Goal: Information Seeking & Learning: Learn about a topic

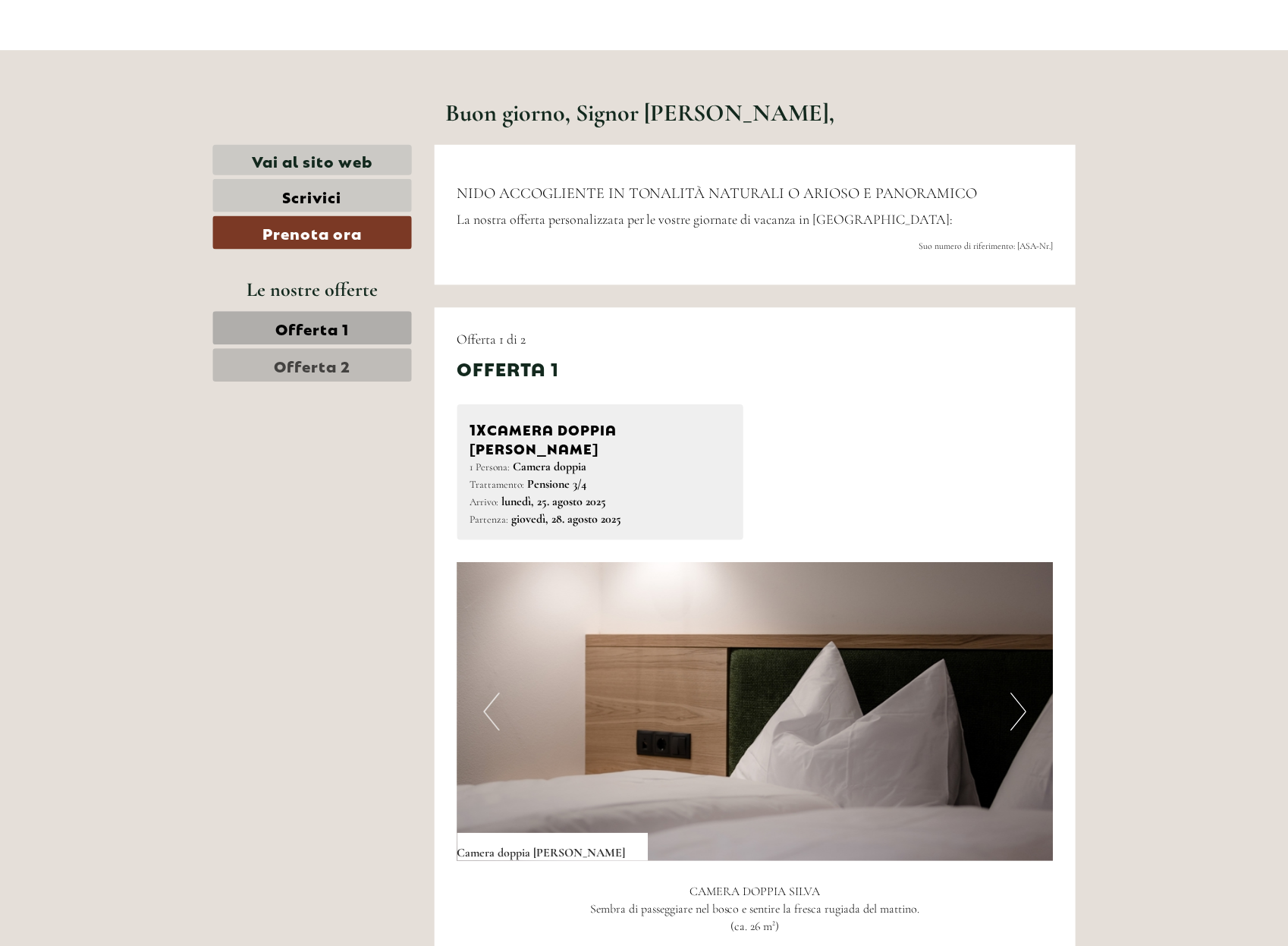
scroll to position [570, 0]
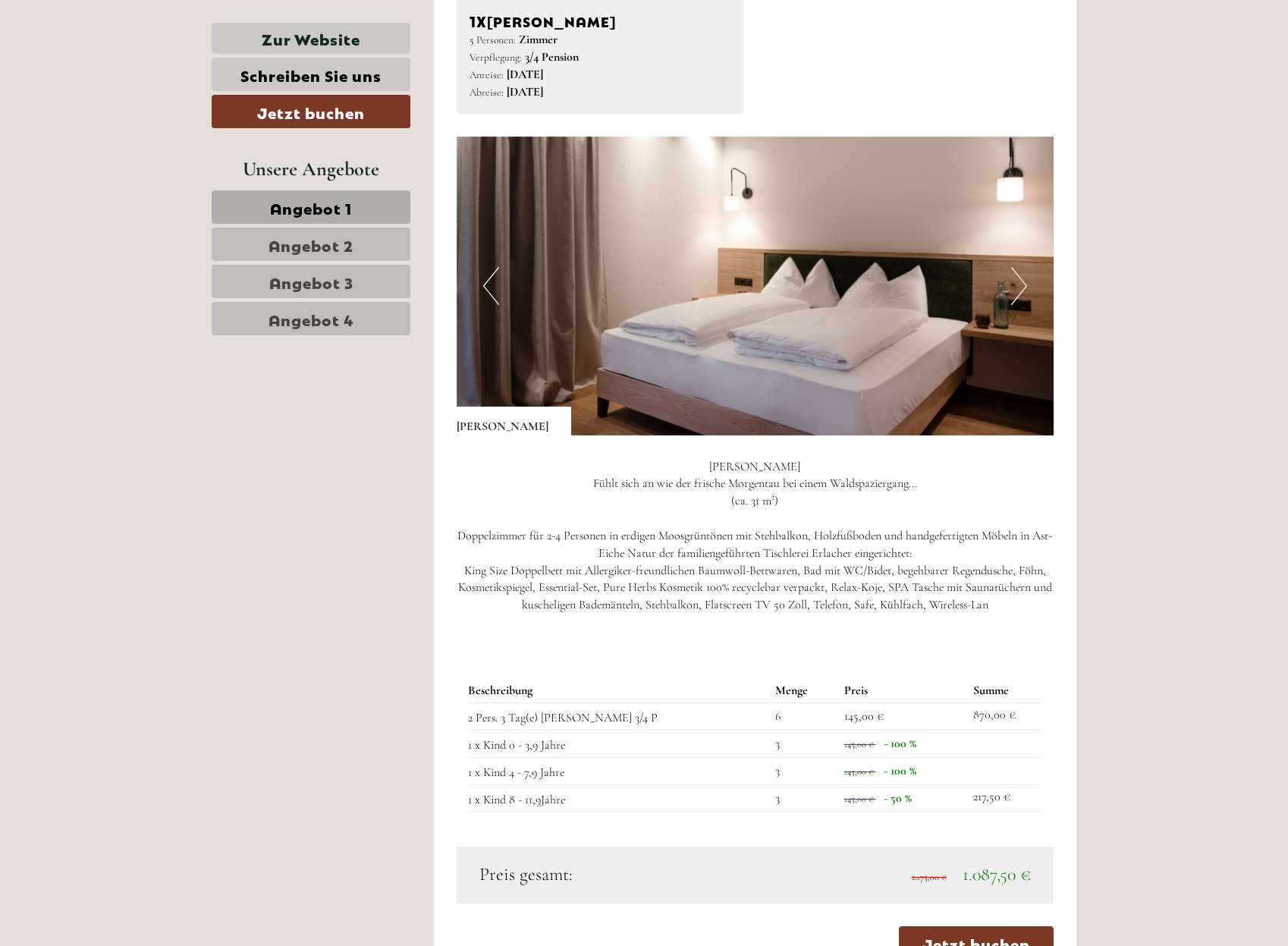
scroll to position [1897, 0]
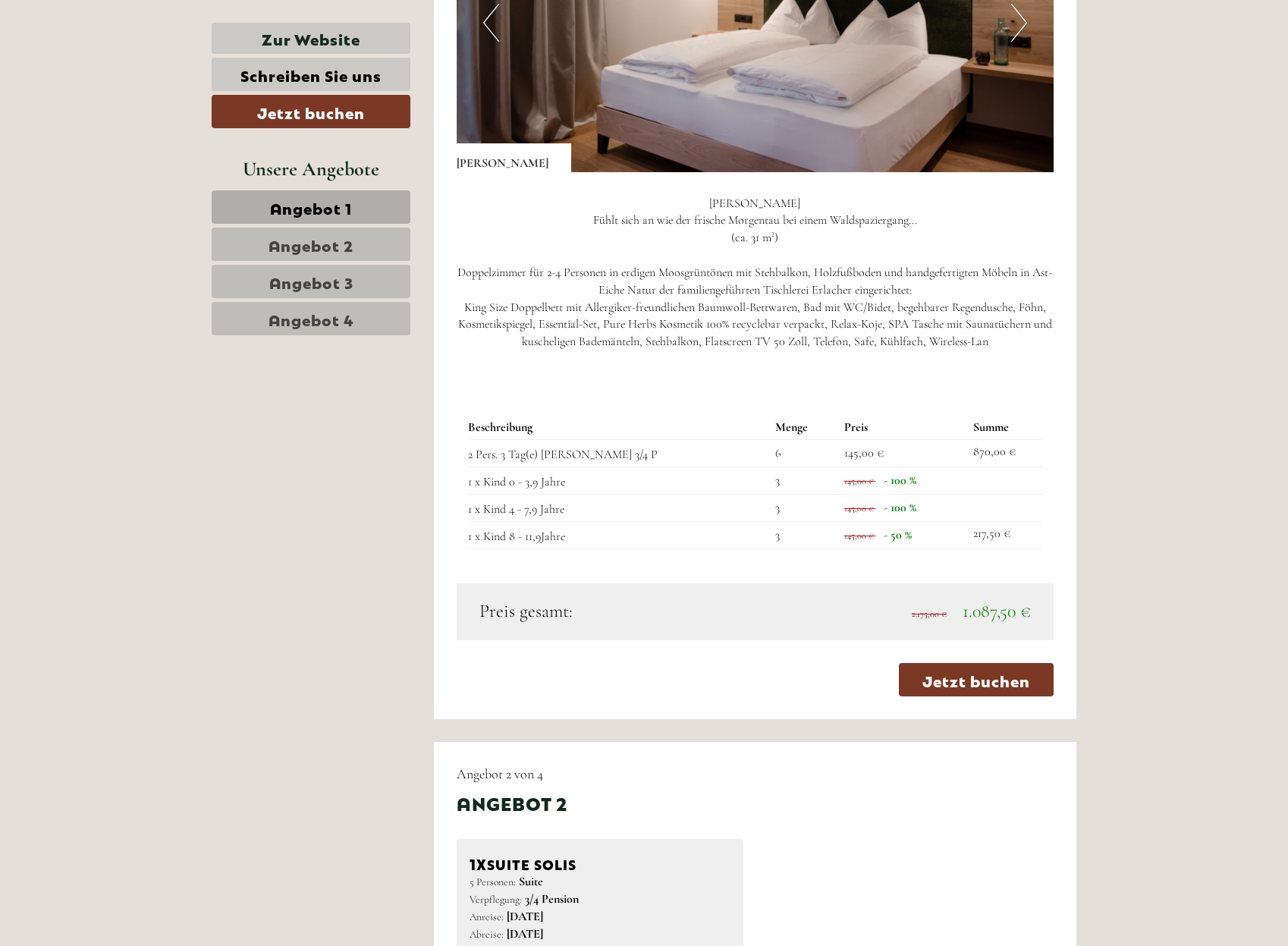
click at [359, 314] on link "Angebot 4" at bounding box center [311, 318] width 199 height 33
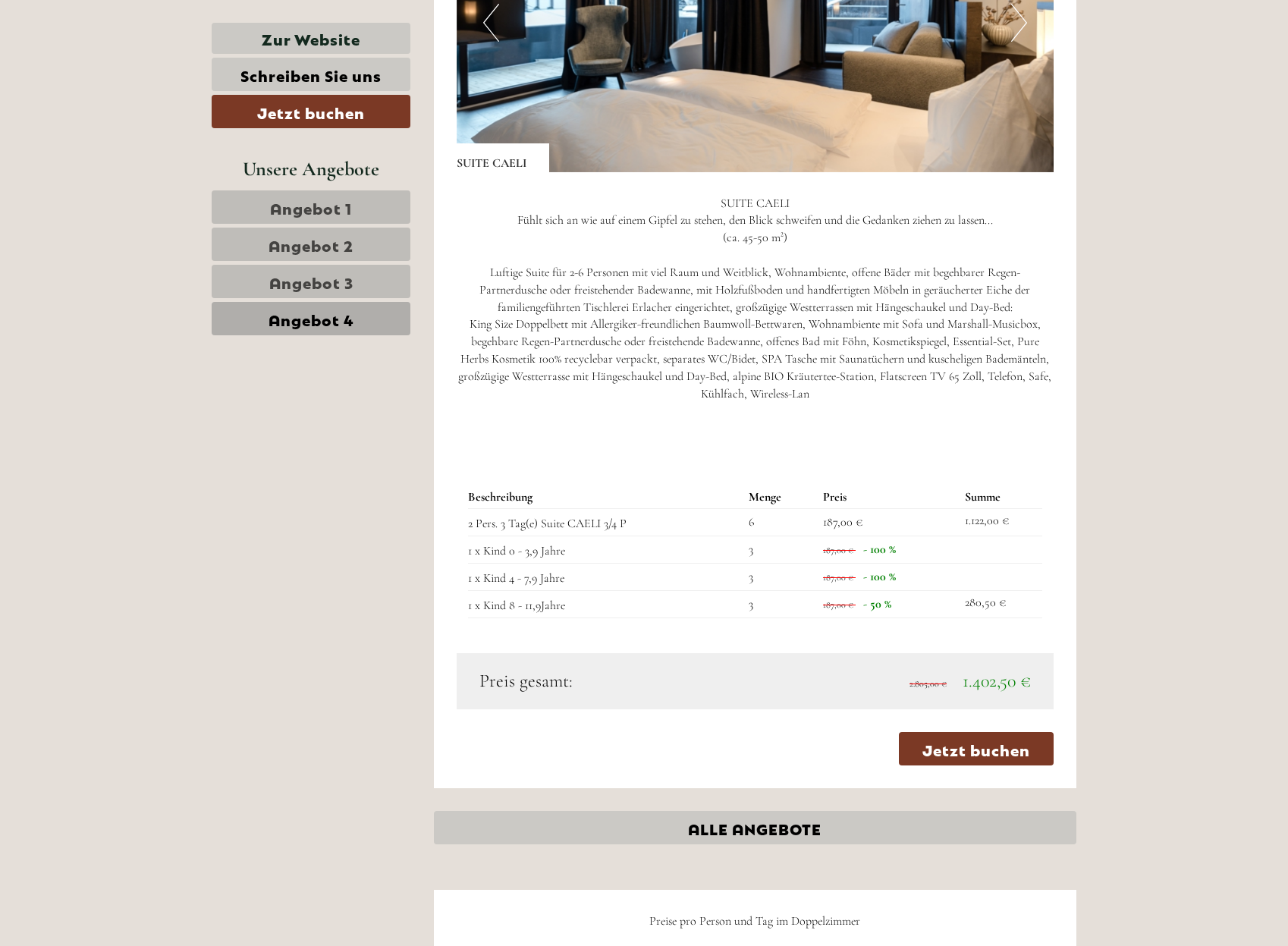
scroll to position [1550, 0]
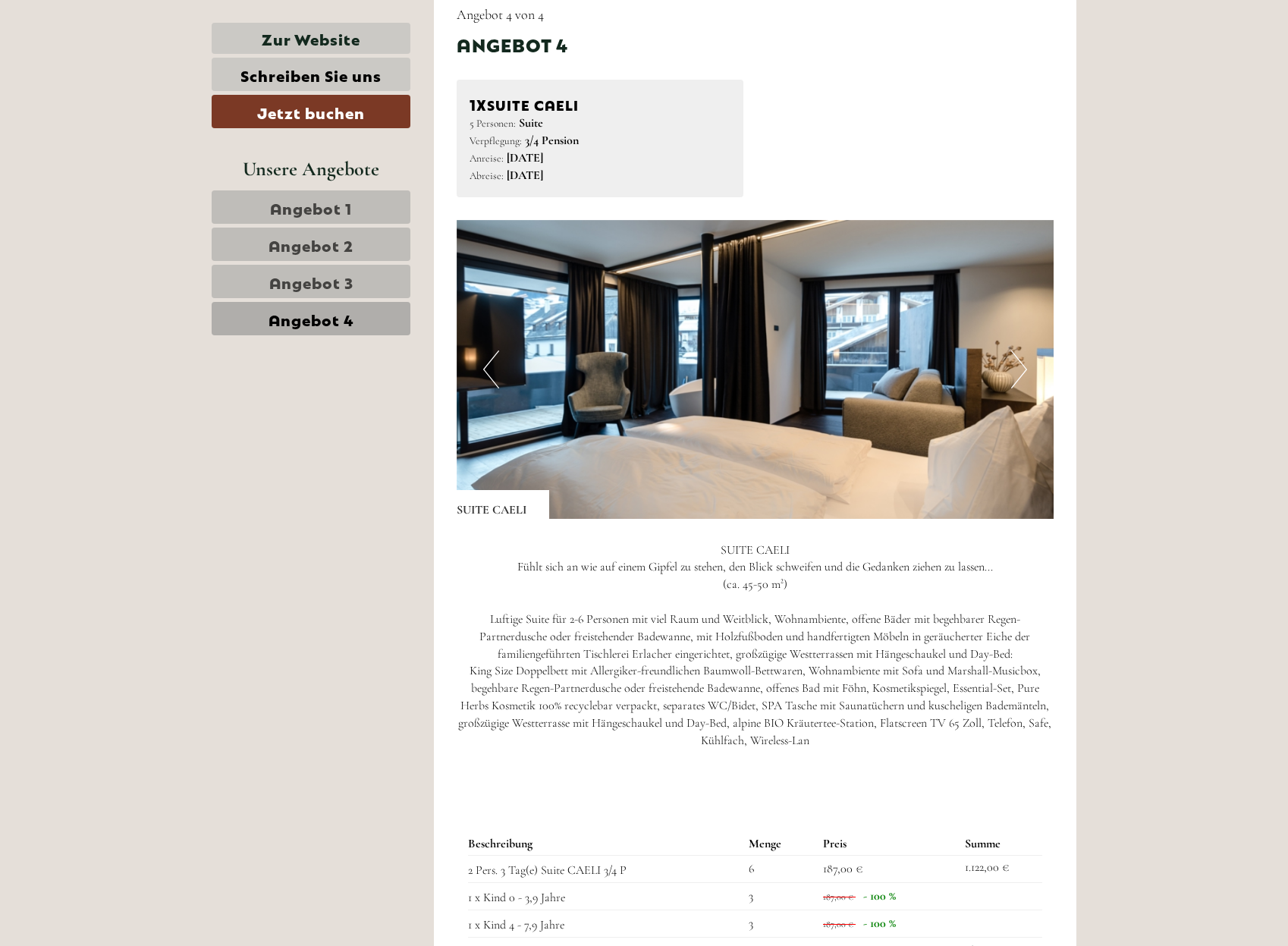
click at [358, 277] on link "Angebot 3" at bounding box center [311, 281] width 199 height 33
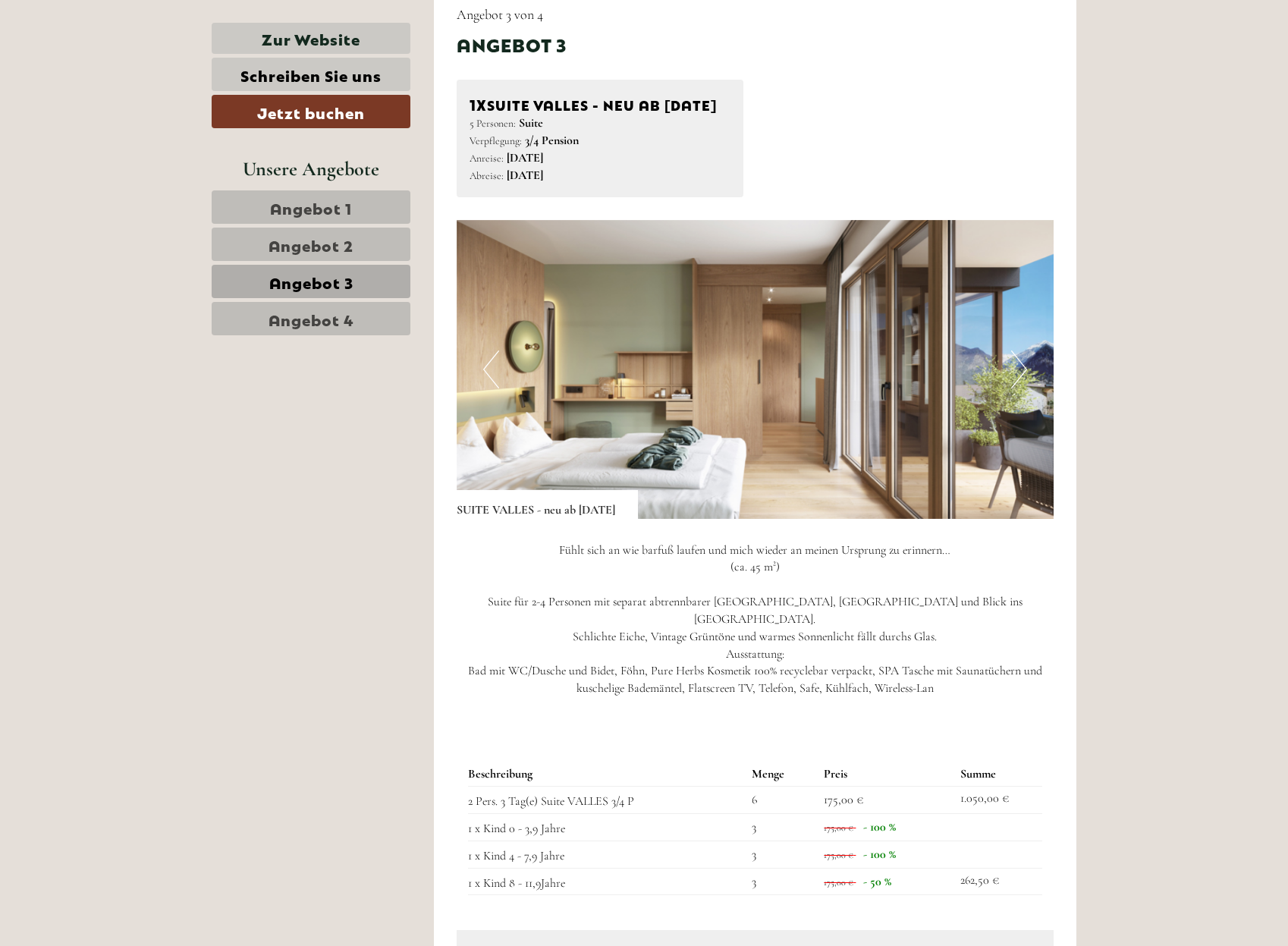
click at [359, 245] on link "Angebot 2" at bounding box center [311, 244] width 199 height 33
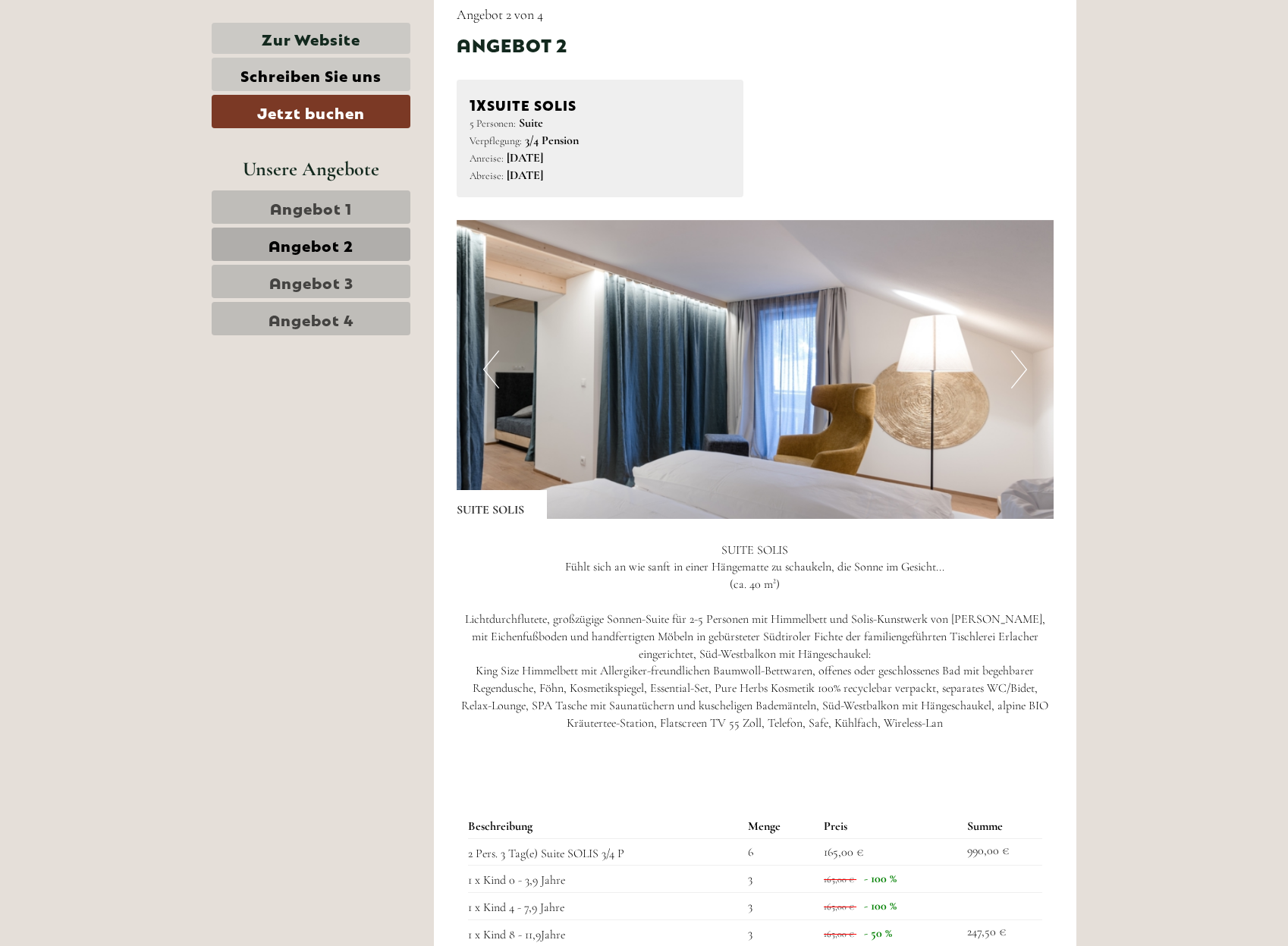
click at [359, 219] on link "Angebot 1" at bounding box center [311, 207] width 199 height 33
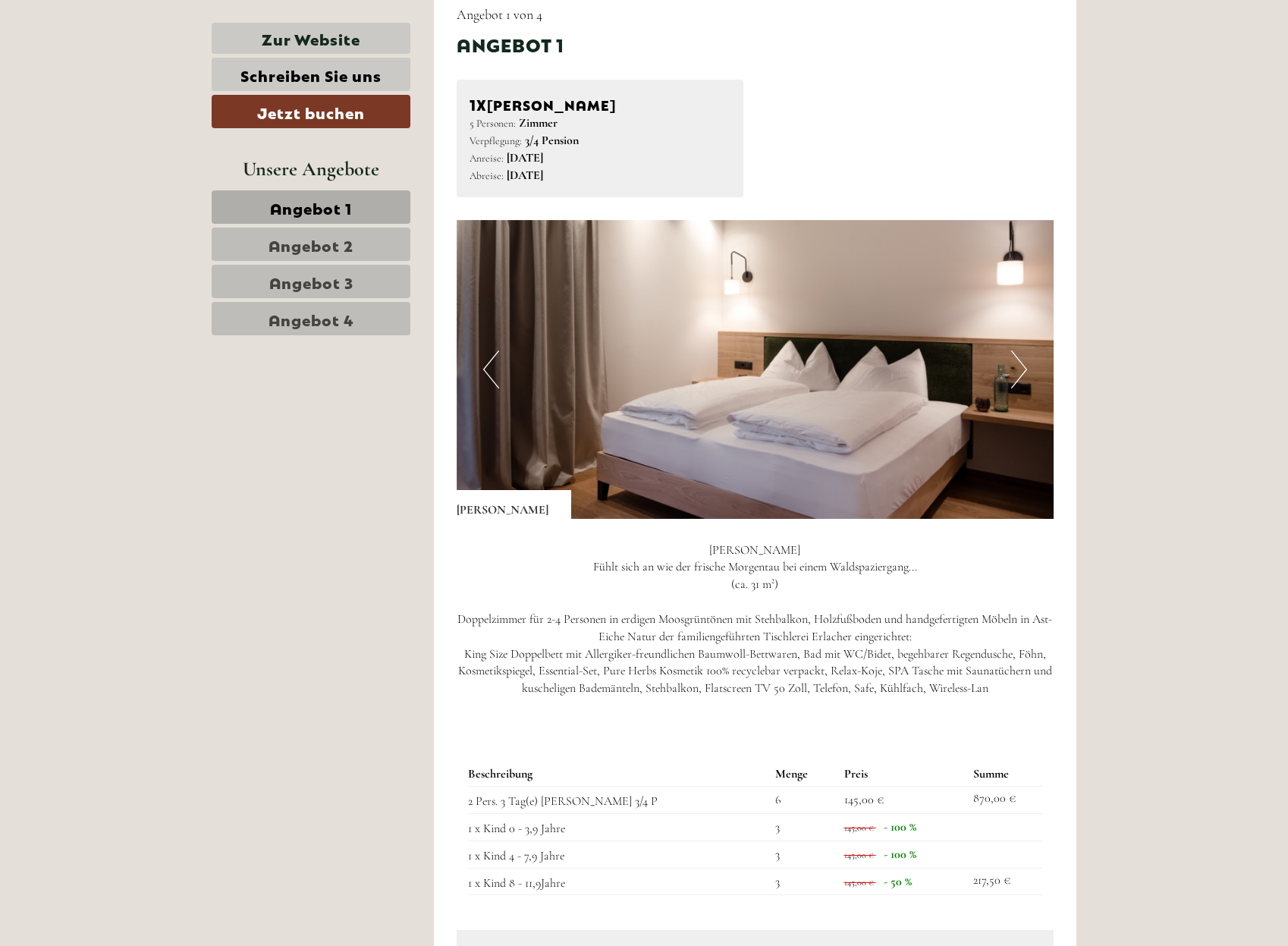
click at [357, 246] on link "Angebot 2" at bounding box center [311, 244] width 199 height 33
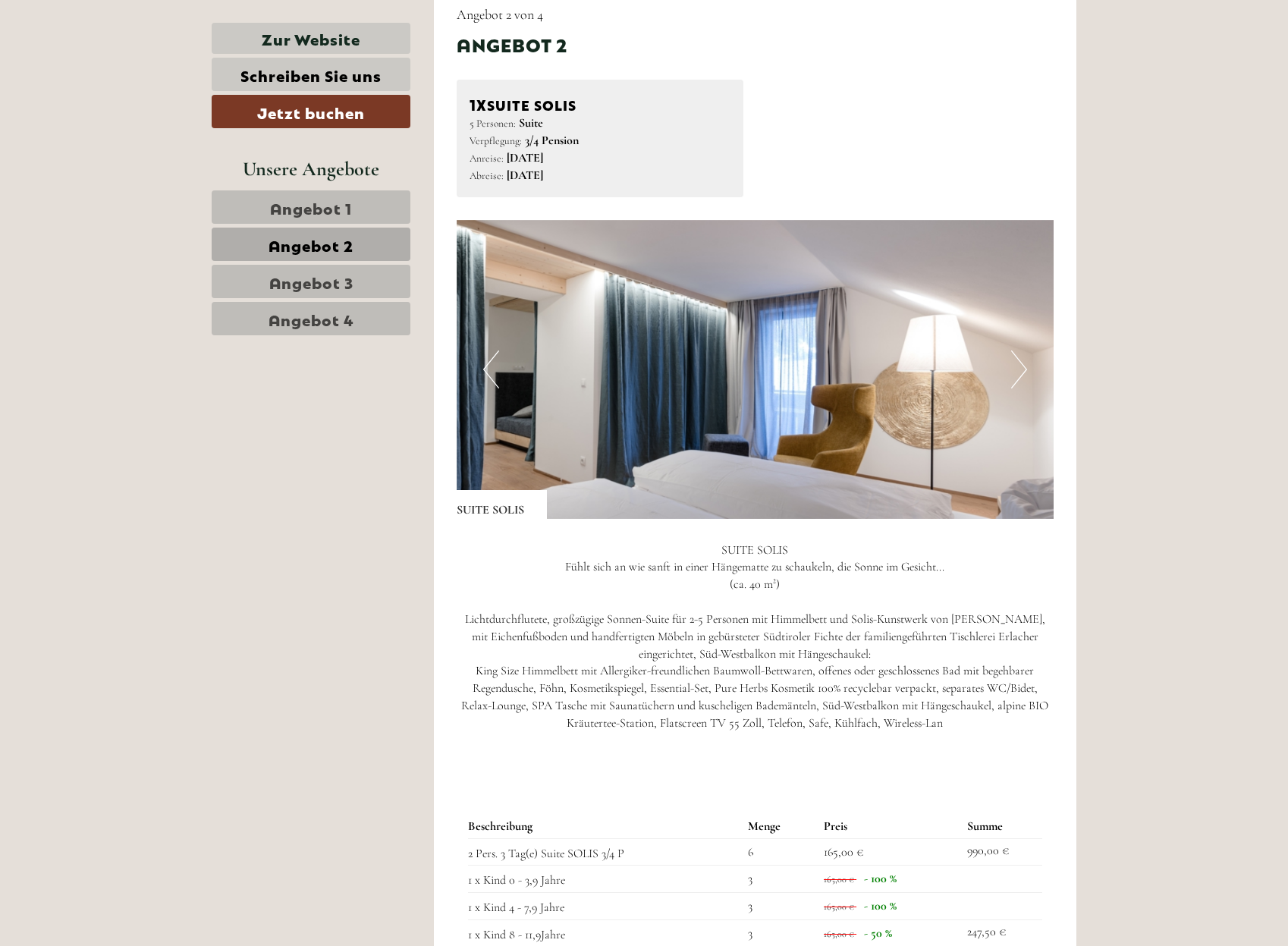
click at [357, 282] on link "Angebot 3" at bounding box center [311, 281] width 199 height 33
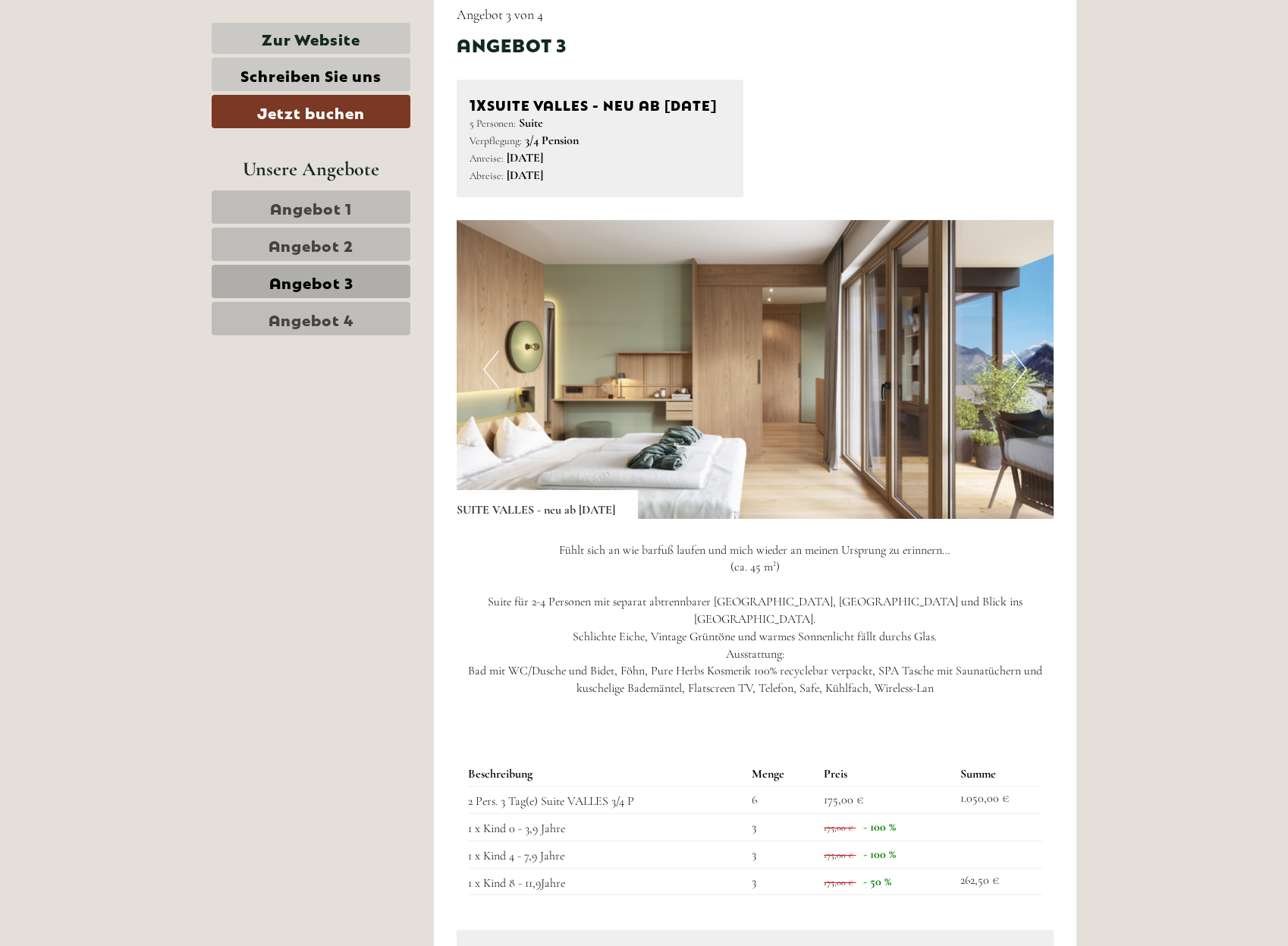
click at [358, 312] on link "Angebot 4" at bounding box center [311, 318] width 199 height 33
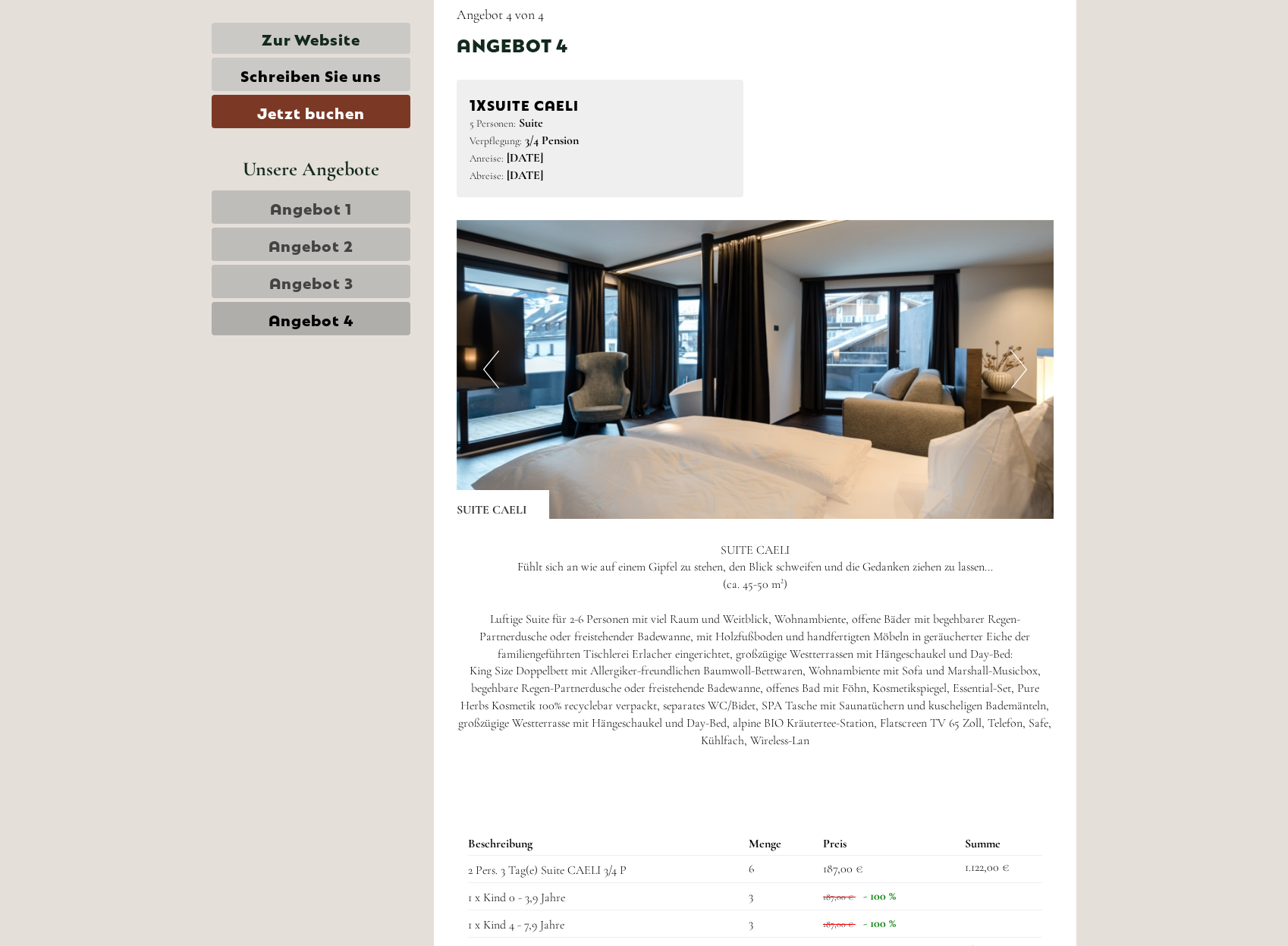
click at [358, 290] on link "Angebot 3" at bounding box center [311, 281] width 199 height 33
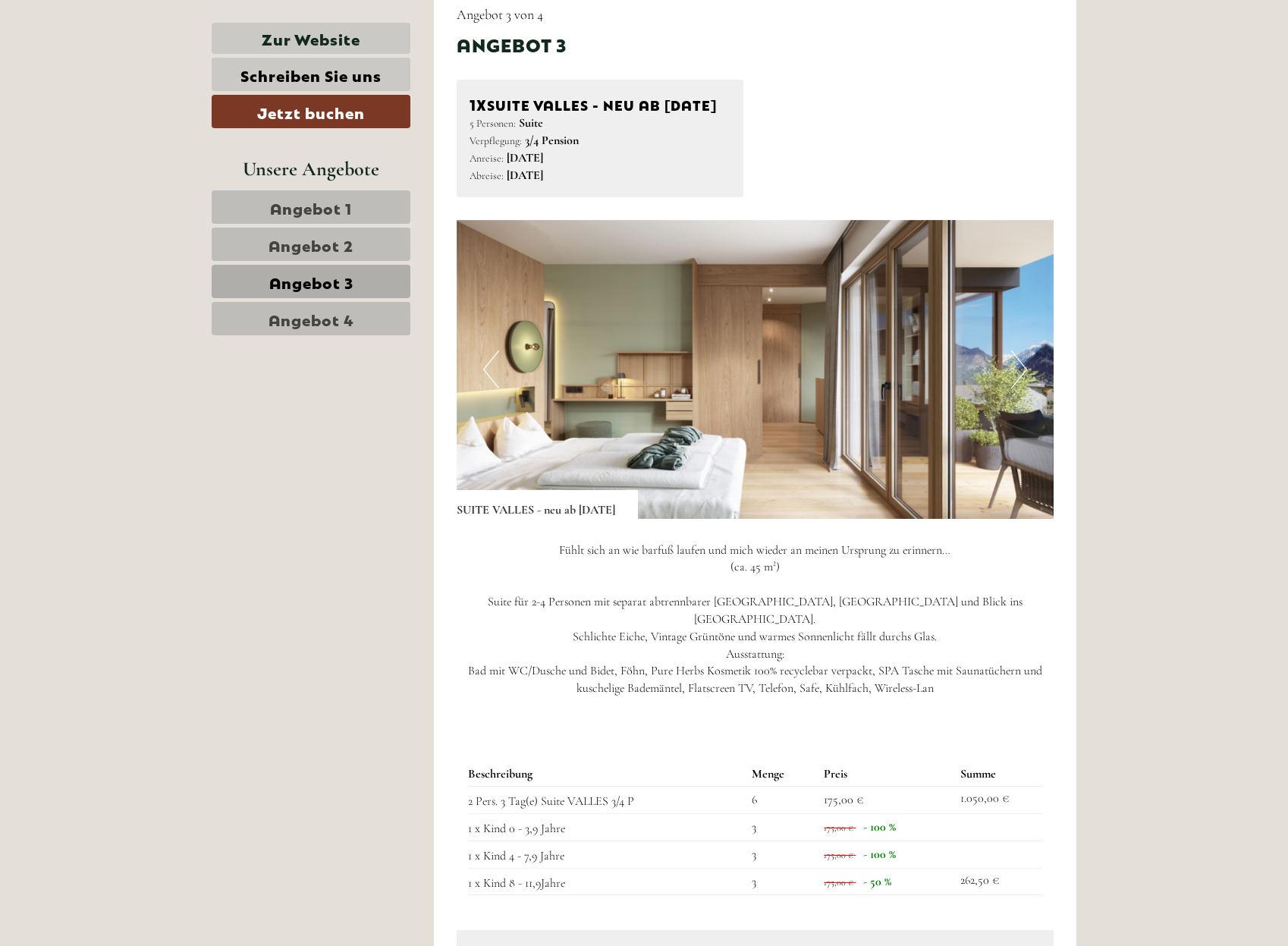
click at [360, 210] on link "Angebot 1" at bounding box center [311, 207] width 199 height 33
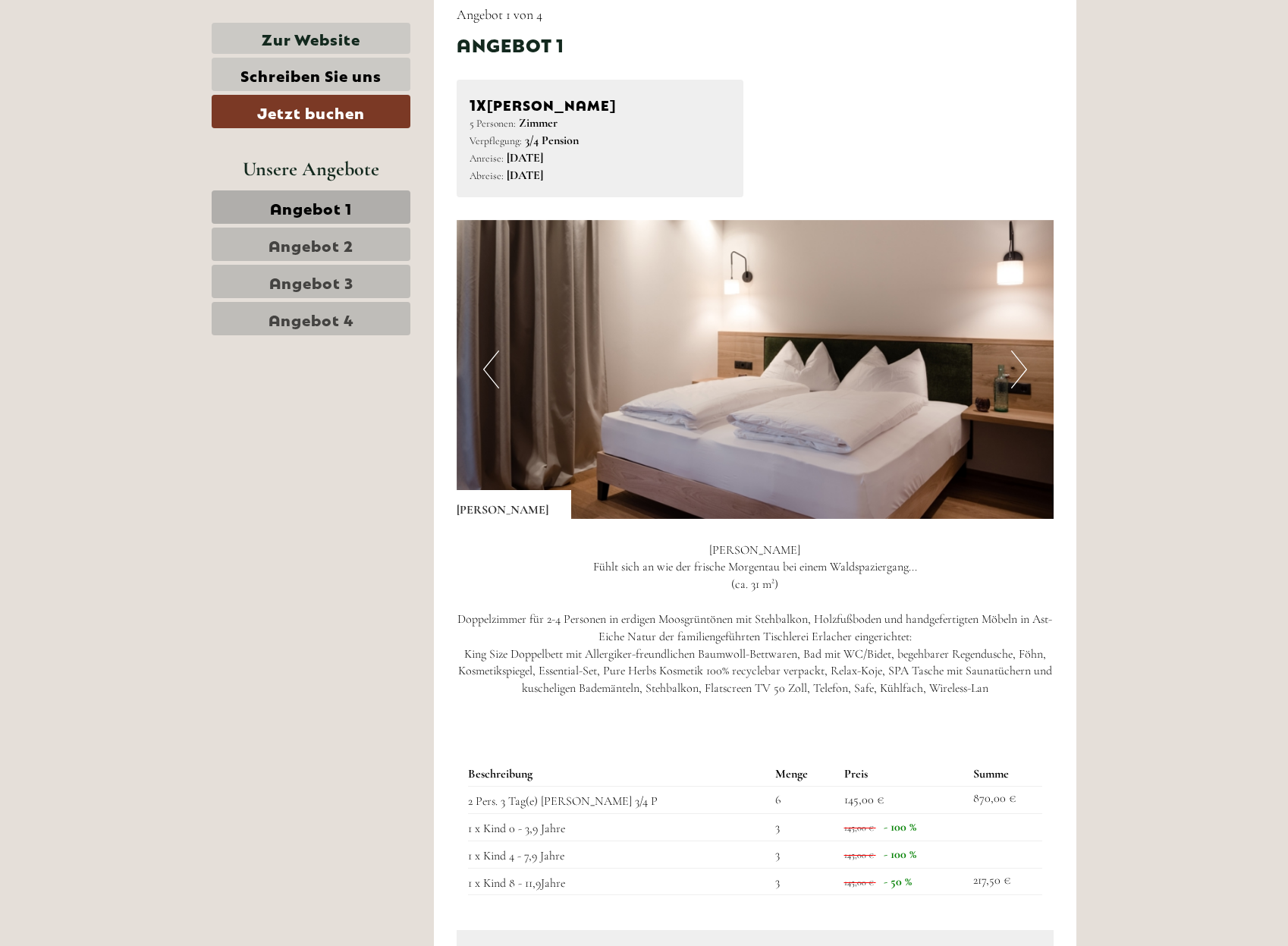
click at [381, 278] on link "Angebot 3" at bounding box center [311, 281] width 199 height 33
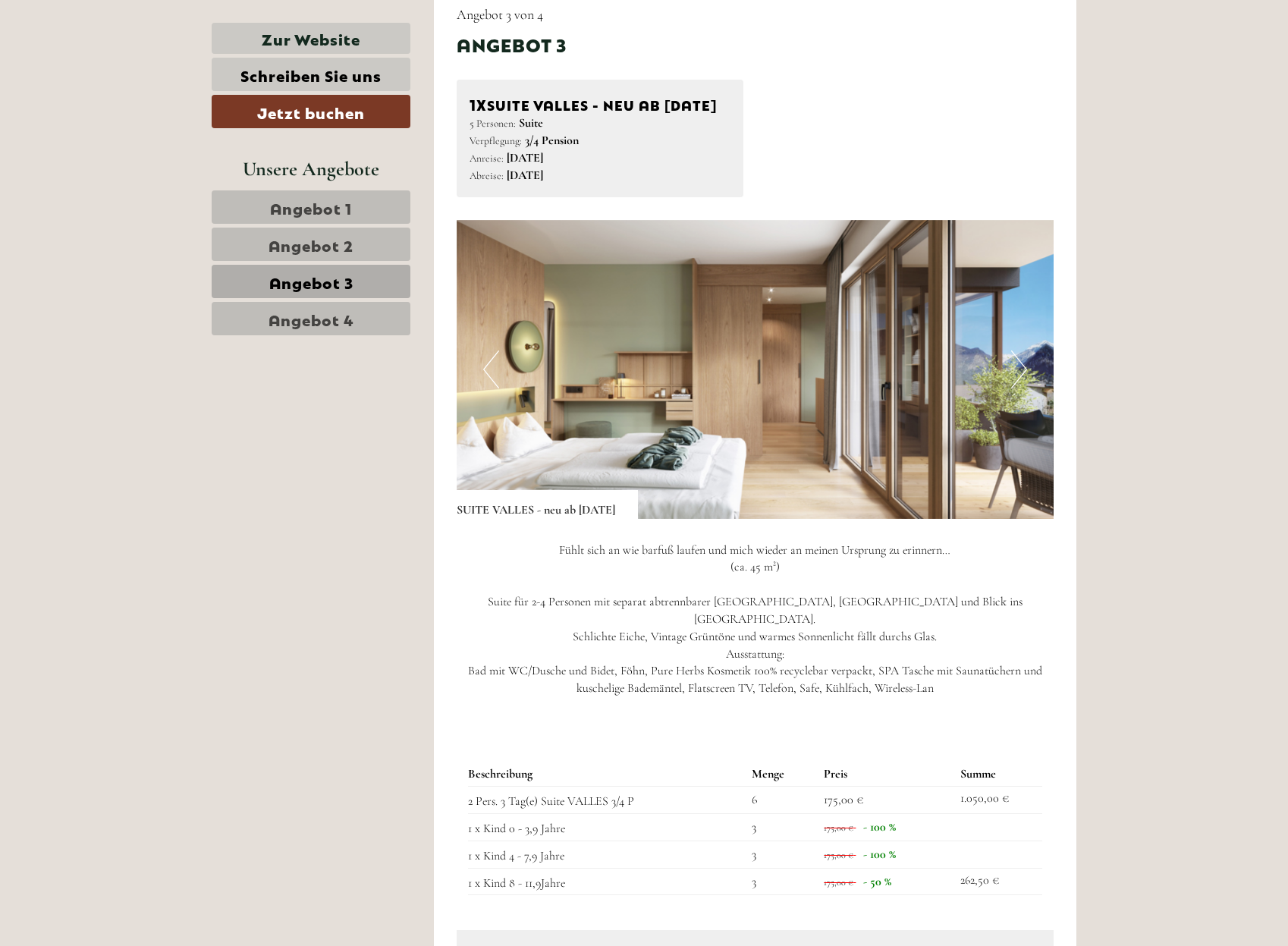
click at [383, 321] on link "Angebot 4" at bounding box center [311, 318] width 199 height 33
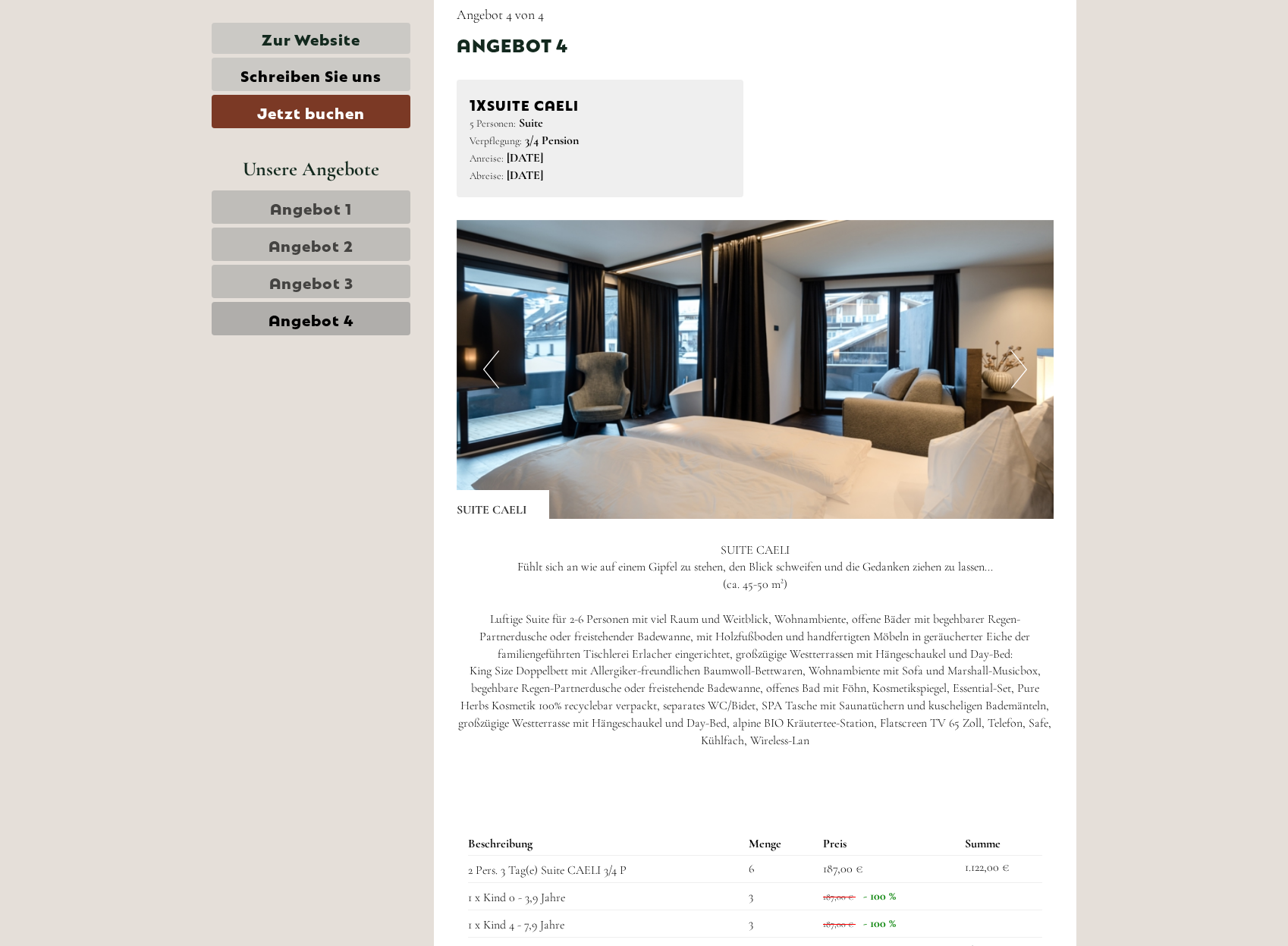
click at [379, 244] on link "Angebot 2" at bounding box center [311, 244] width 199 height 33
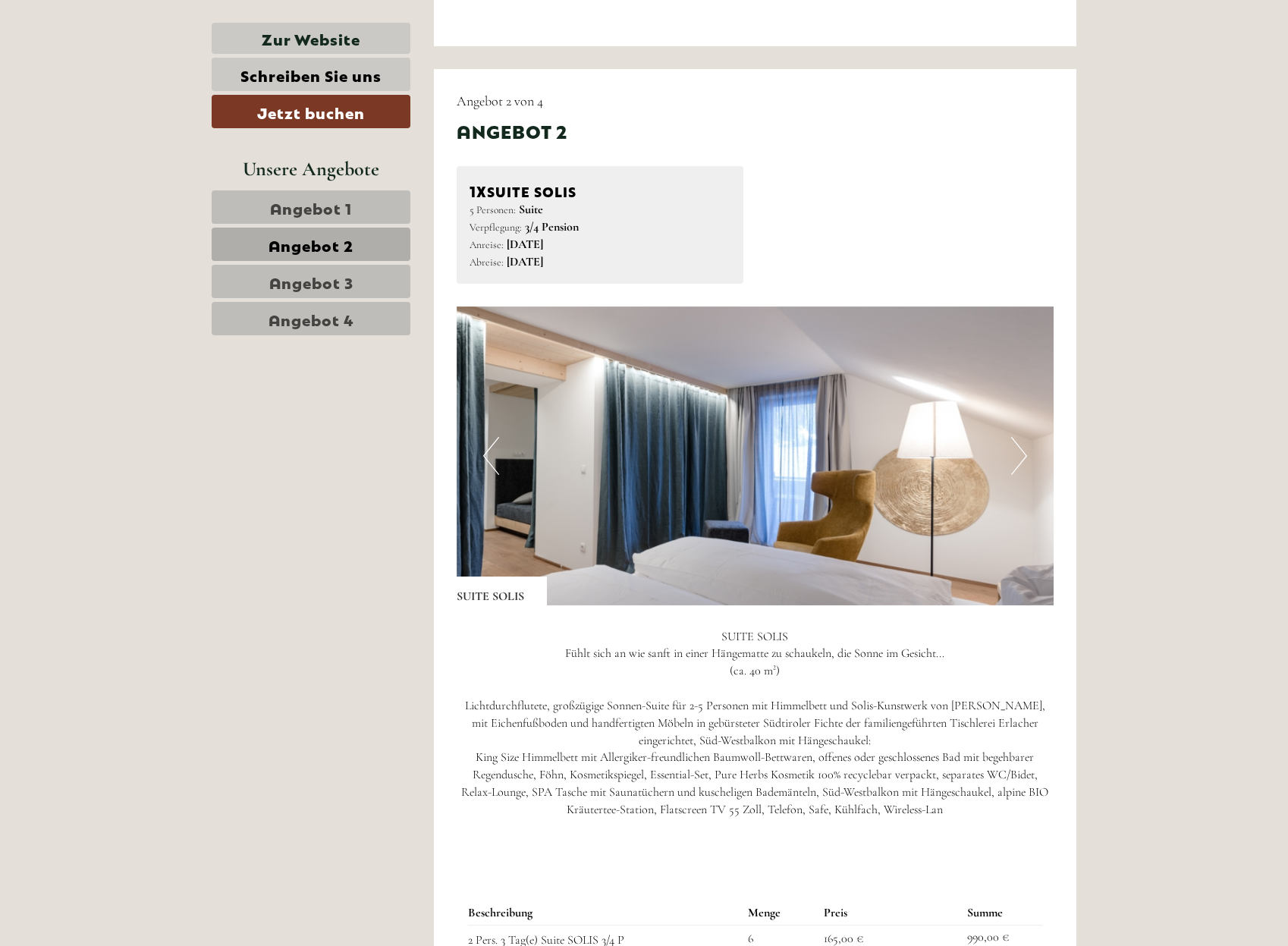
scroll to position [1456, 0]
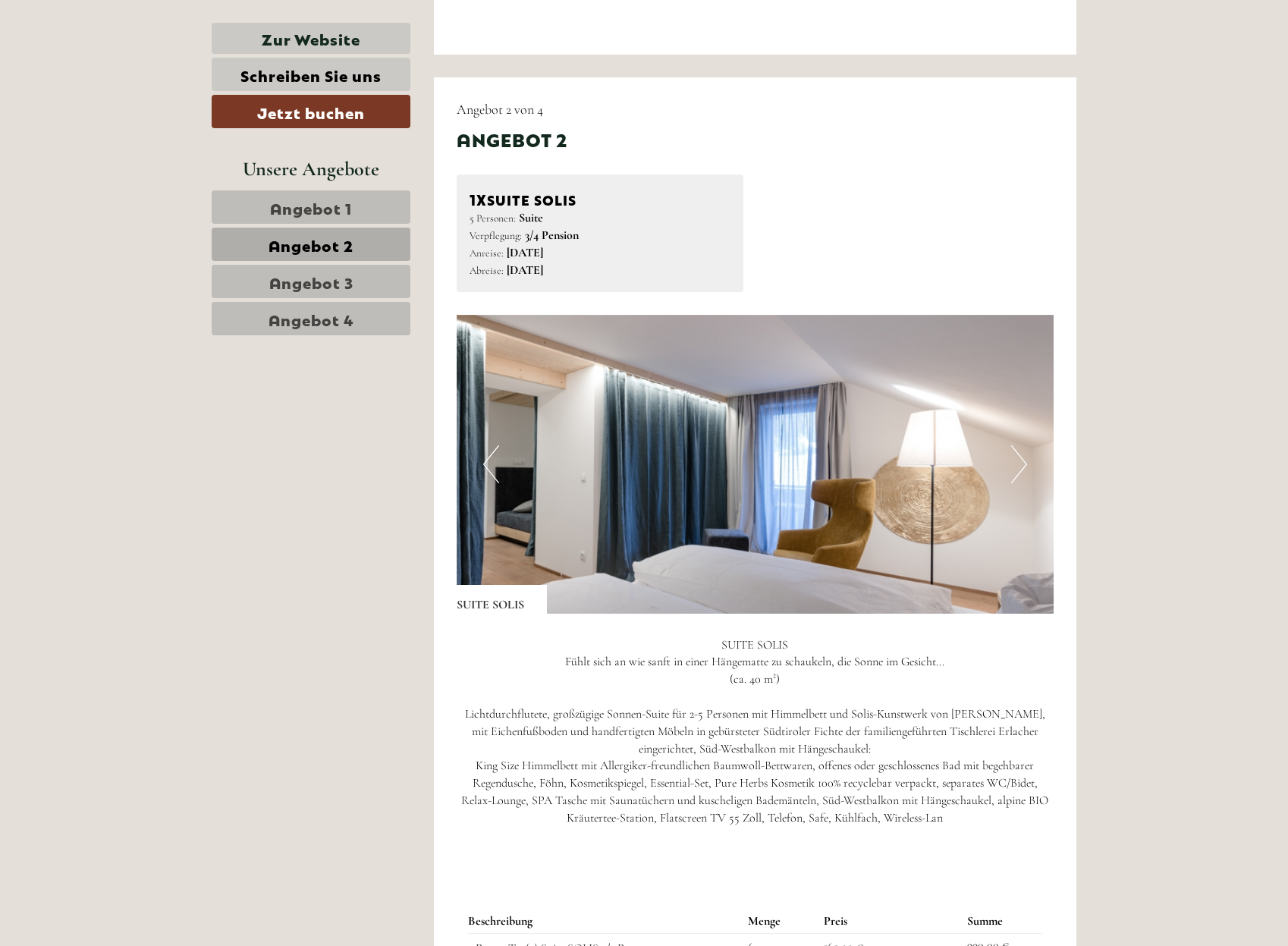
click at [320, 208] on span "Angebot 1" at bounding box center [310, 207] width 82 height 21
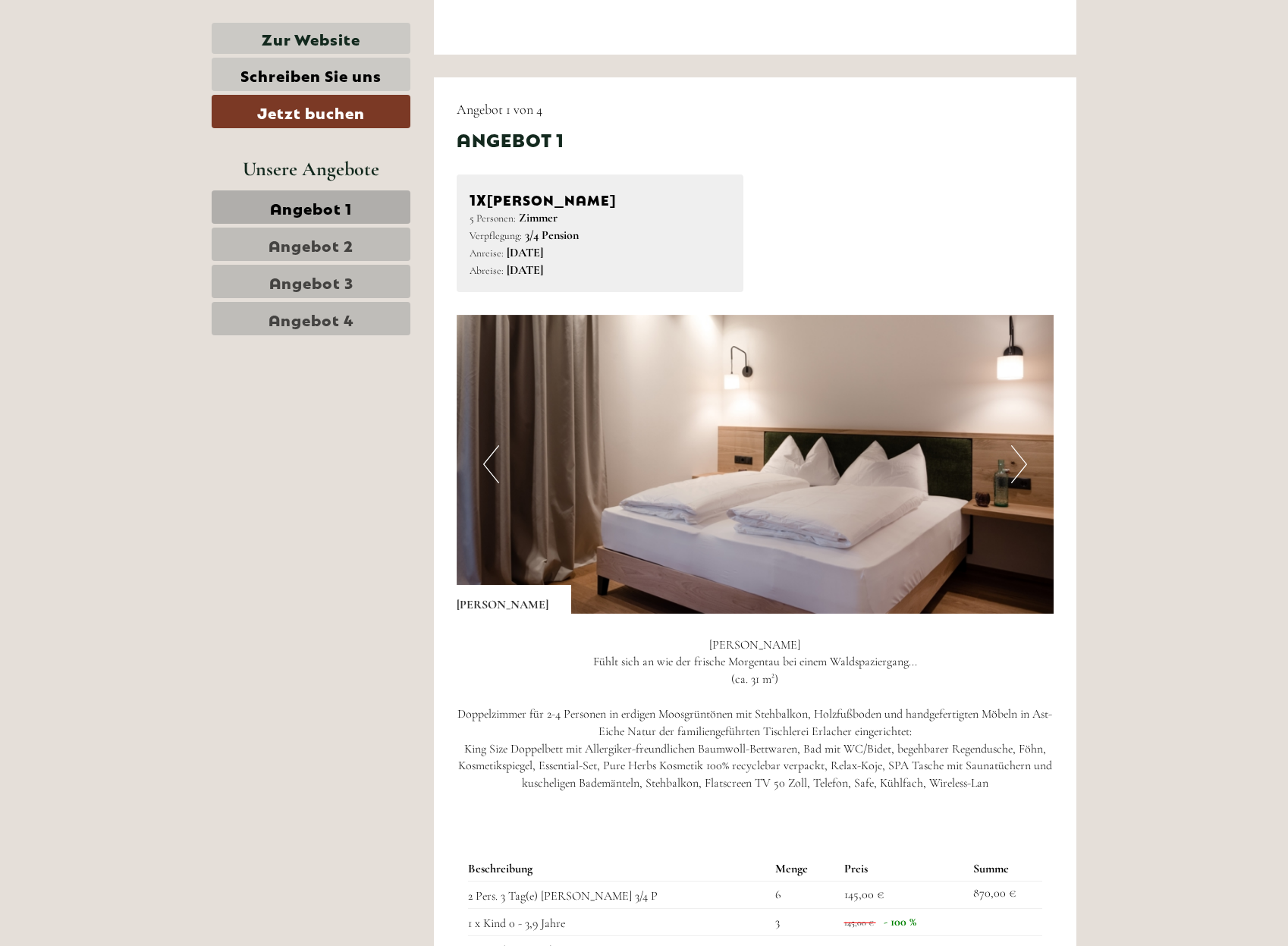
scroll to position [1550, 0]
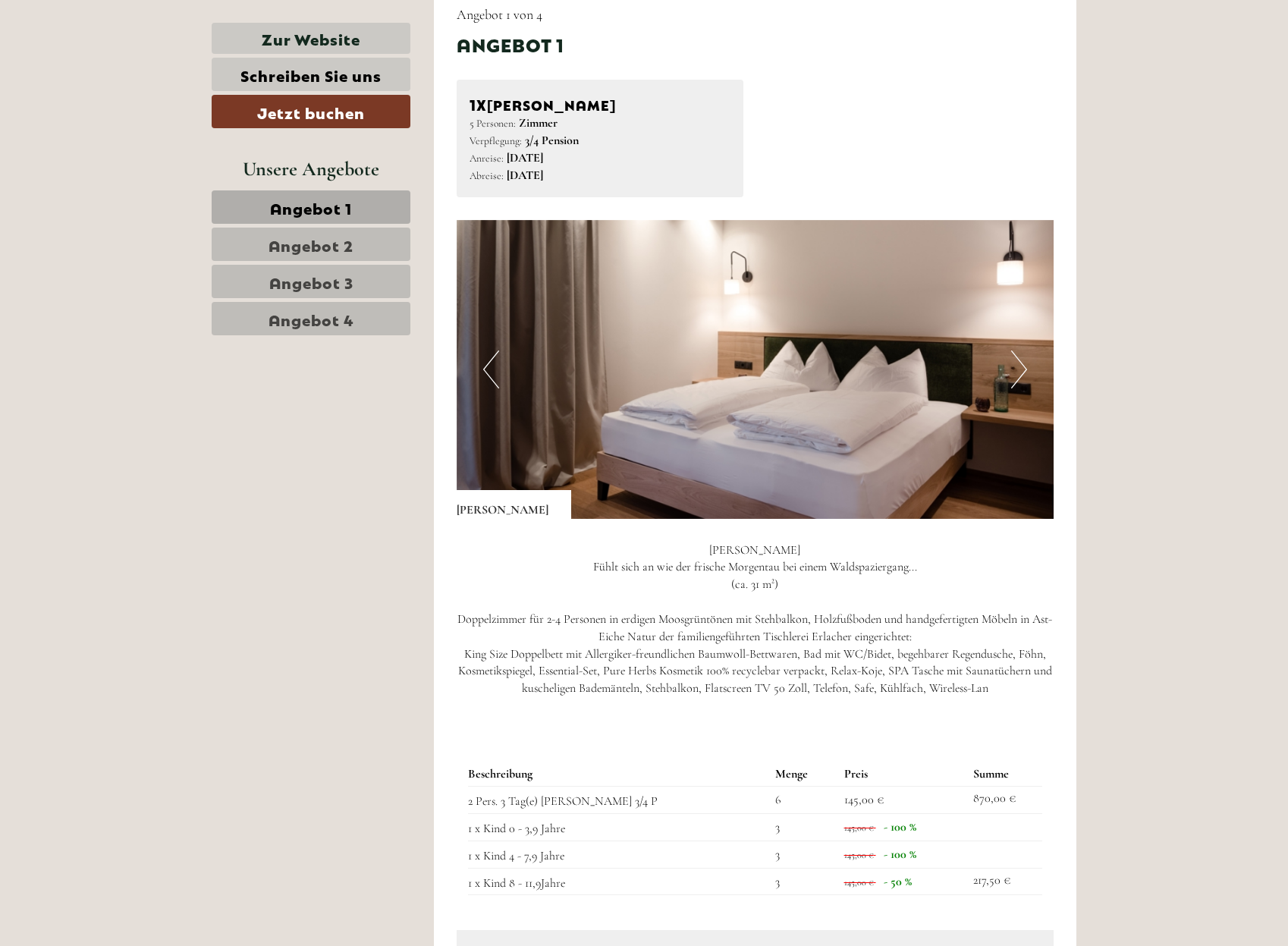
click at [331, 244] on span "Angebot 2" at bounding box center [310, 244] width 85 height 21
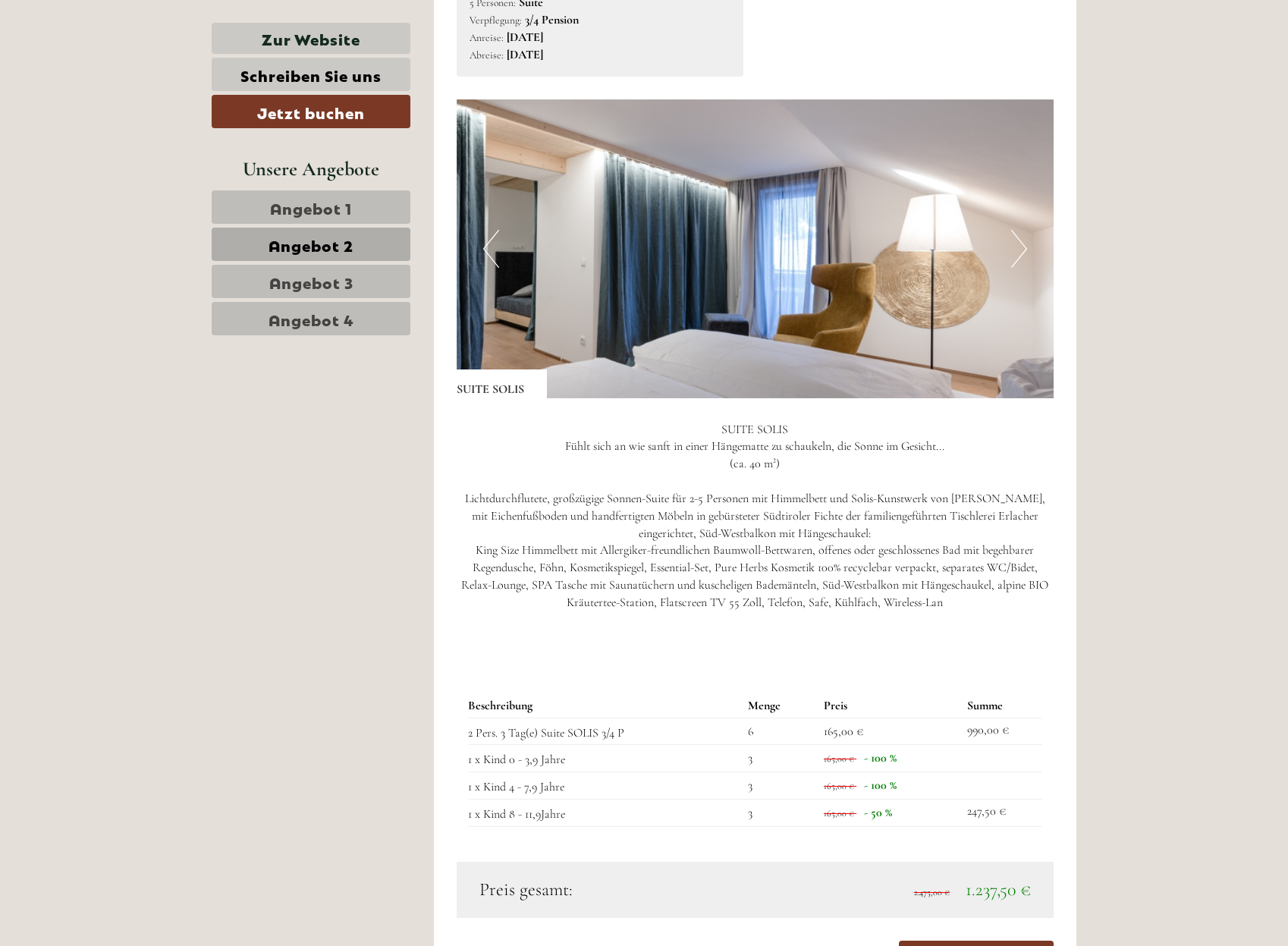
scroll to position [2024, 0]
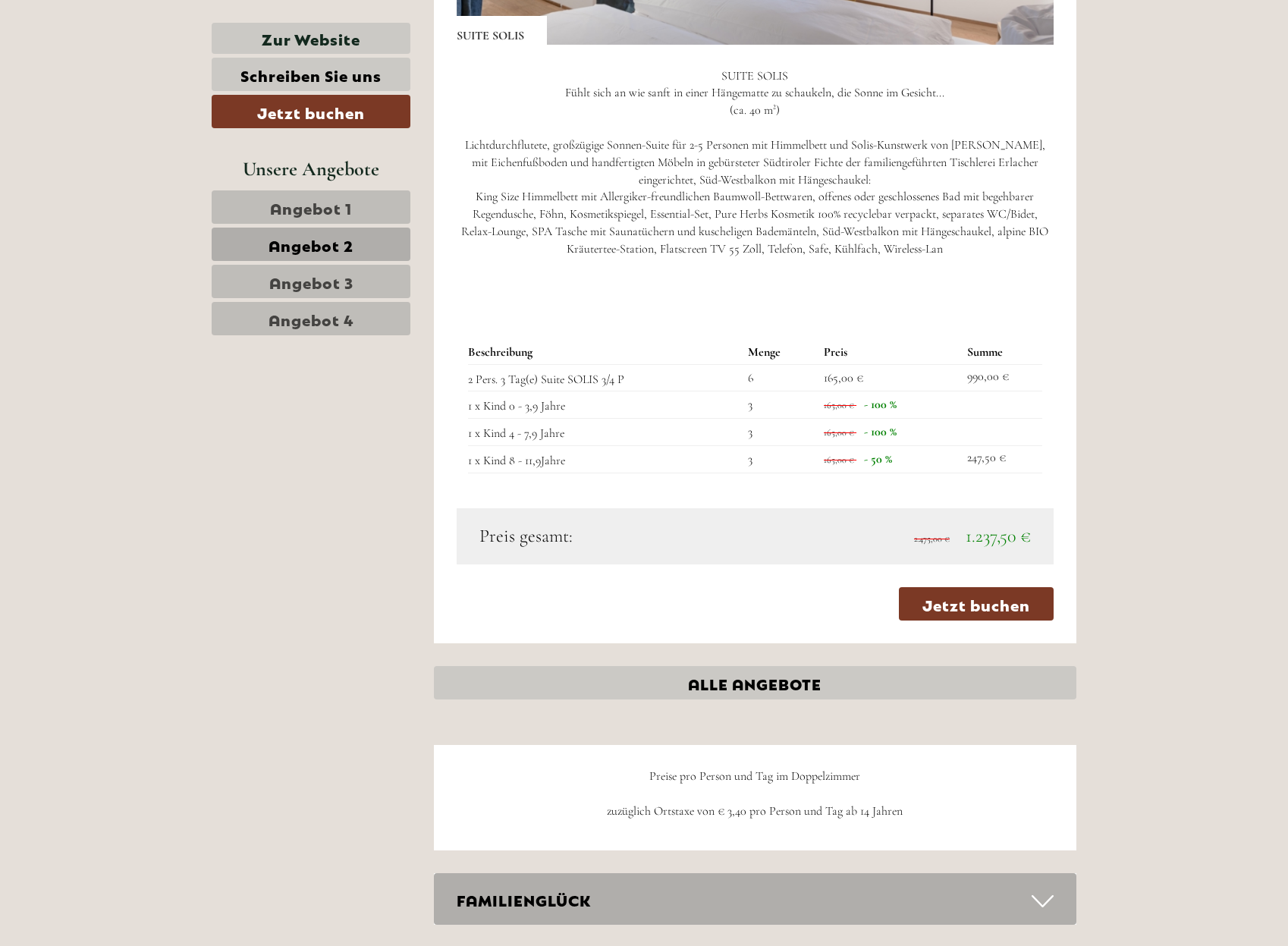
click at [383, 209] on link "Angebot 1" at bounding box center [311, 207] width 199 height 33
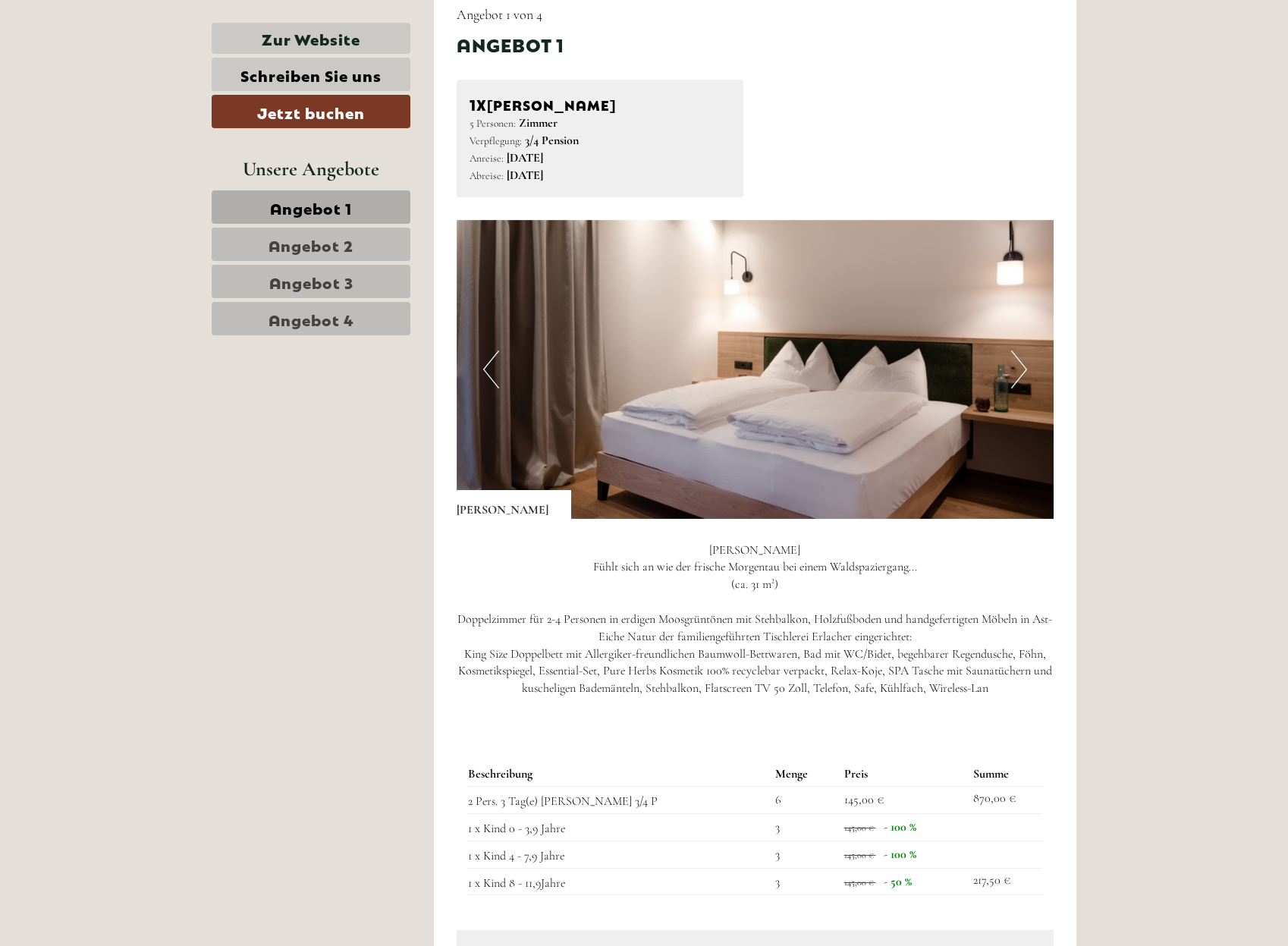
click at [373, 255] on link "Angebot 2" at bounding box center [311, 244] width 199 height 33
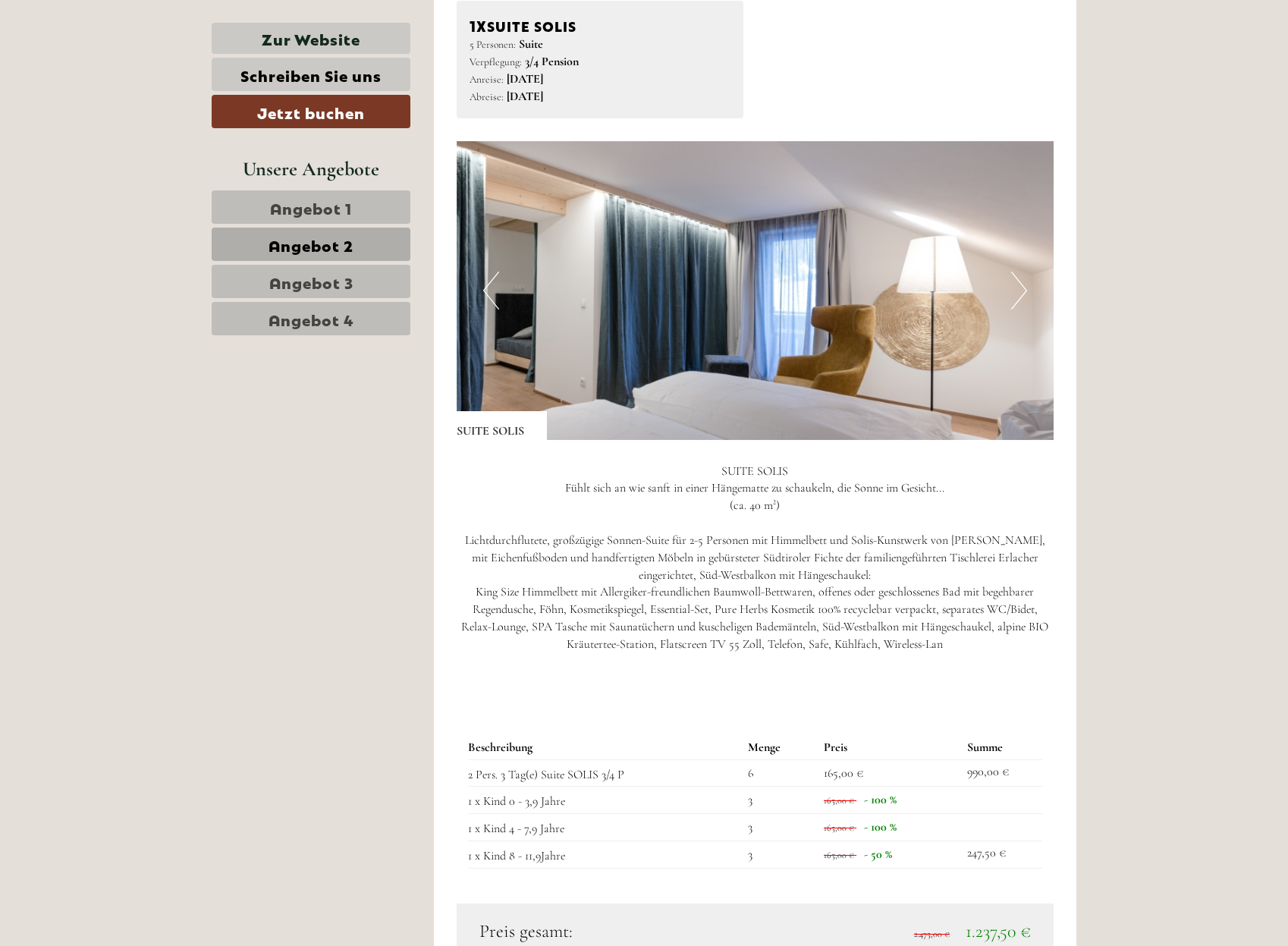
scroll to position [1930, 0]
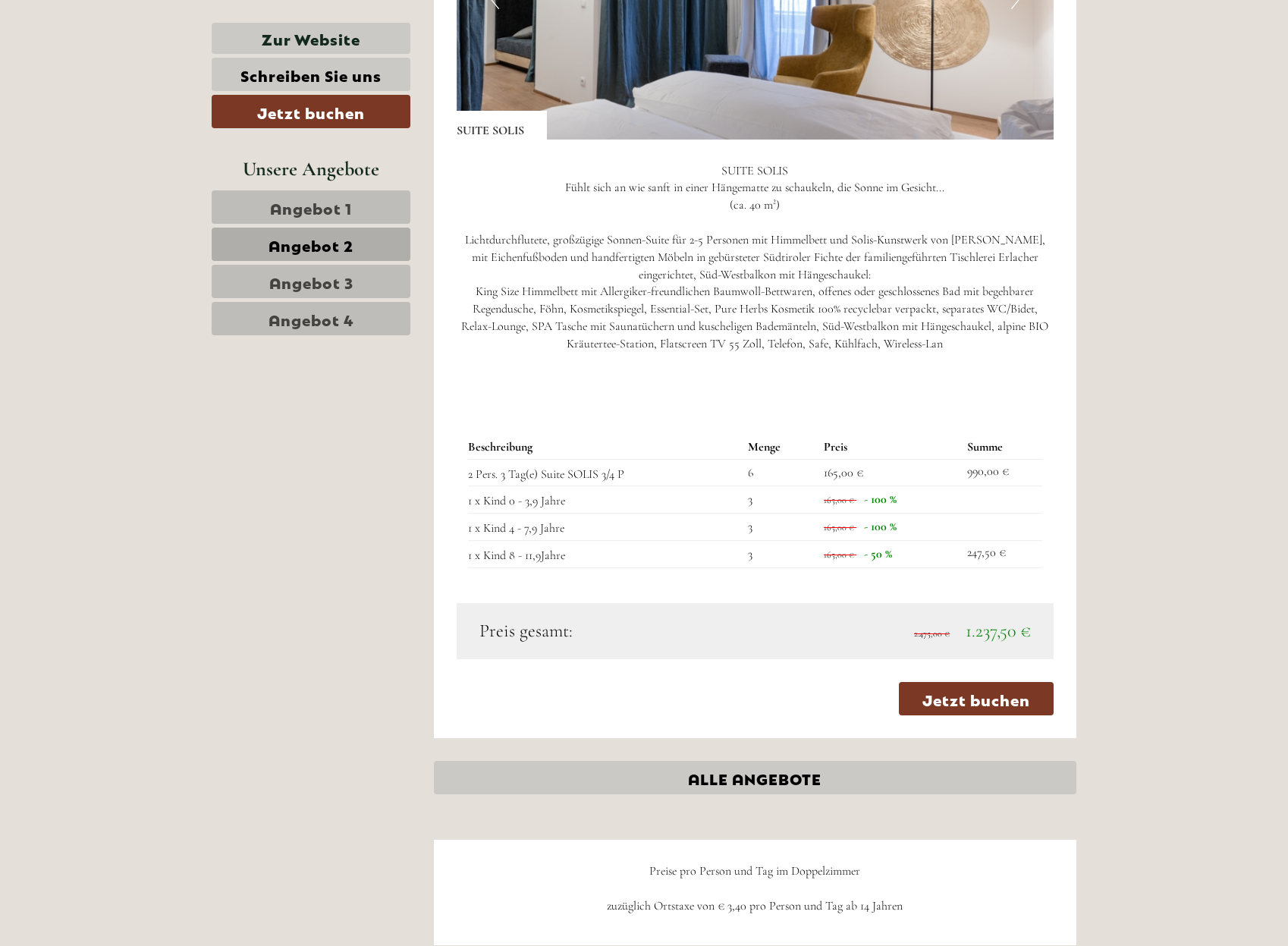
click at [351, 198] on span "Angebot 1" at bounding box center [310, 207] width 82 height 21
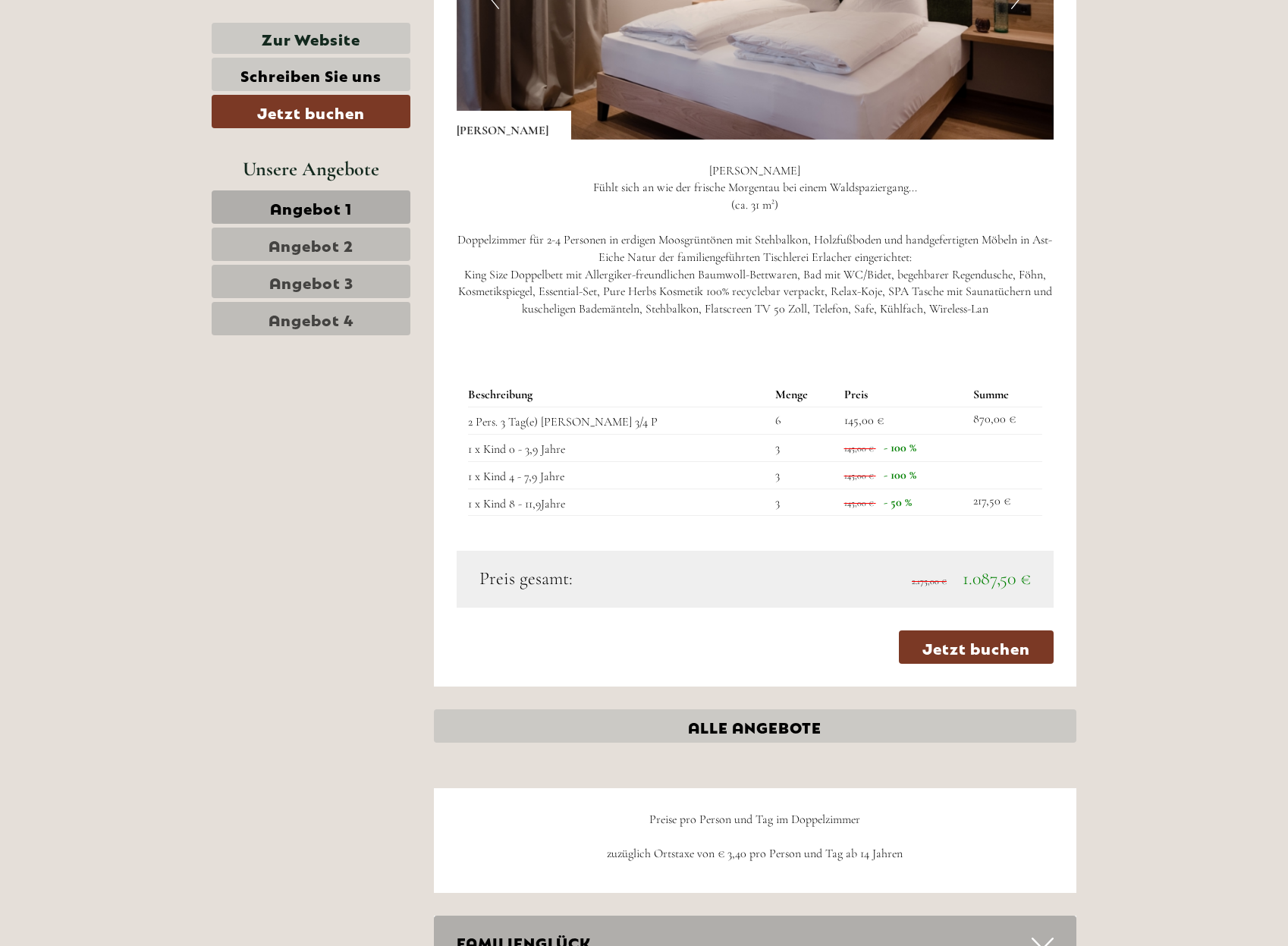
click at [369, 250] on link "Angebot 2" at bounding box center [311, 244] width 199 height 33
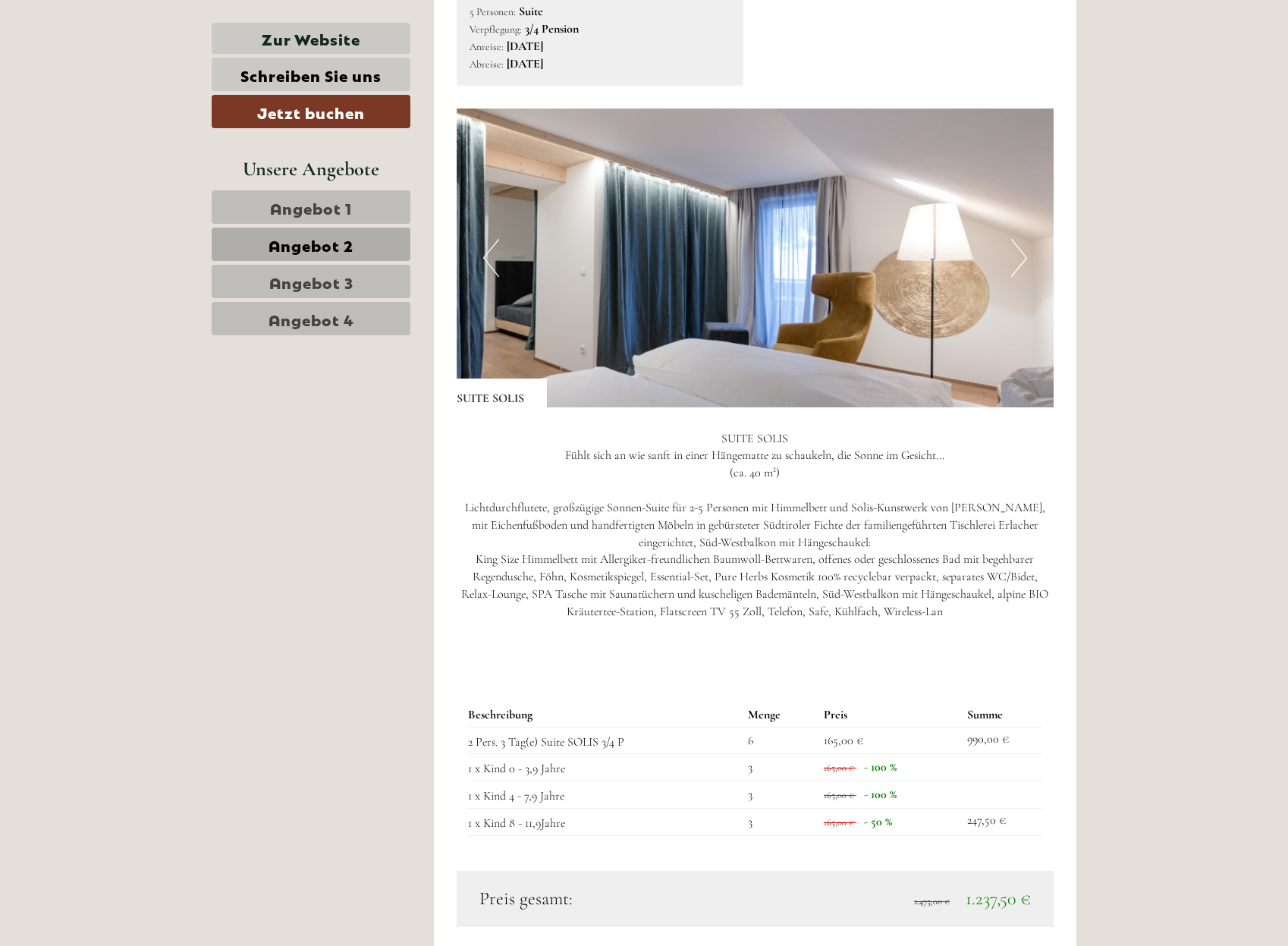
scroll to position [2024, 0]
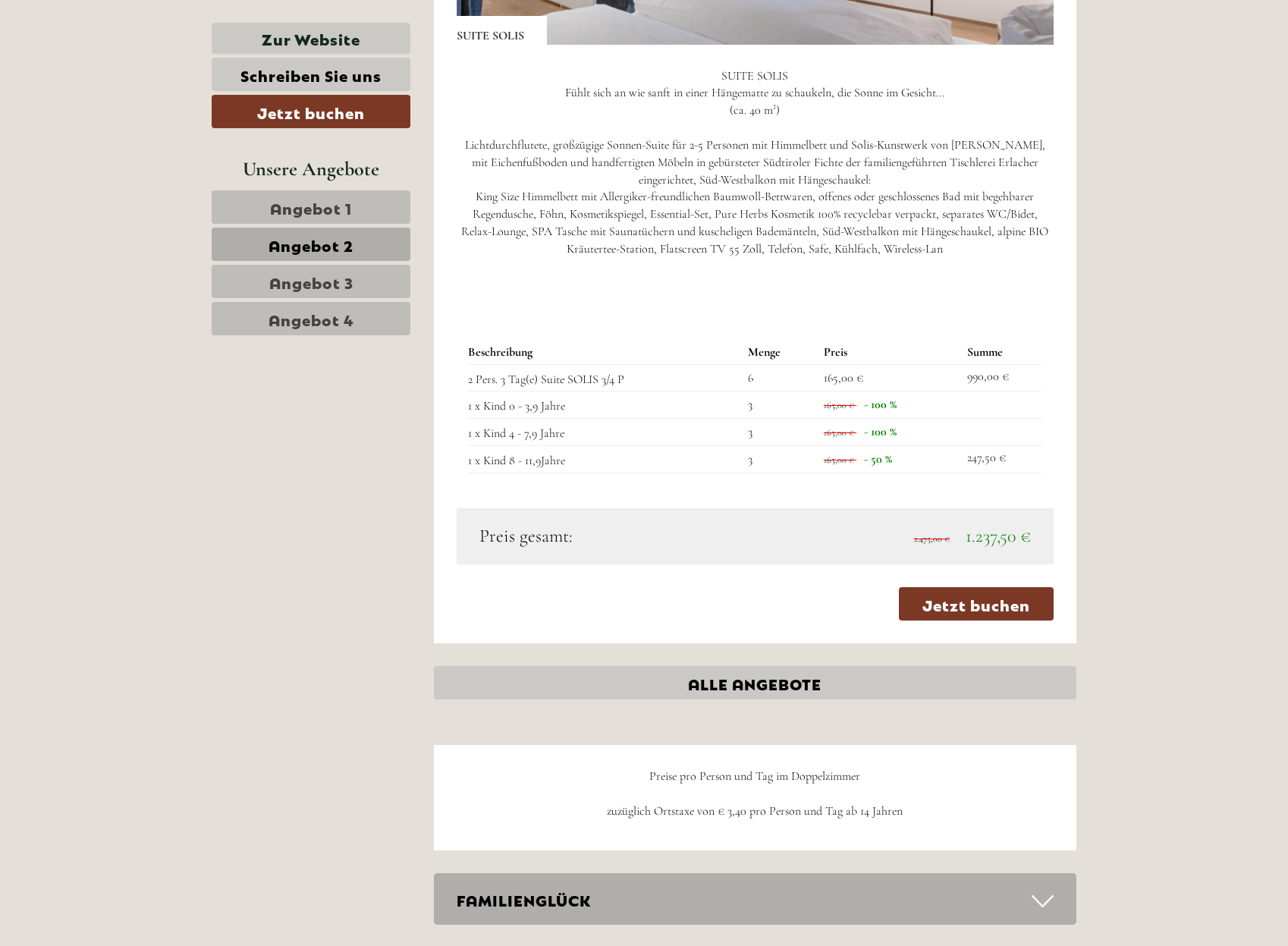
drag, startPoint x: 360, startPoint y: 213, endPoint x: 362, endPoint y: 226, distance: 13.2
click at [362, 219] on link "Angebot 1" at bounding box center [311, 207] width 199 height 33
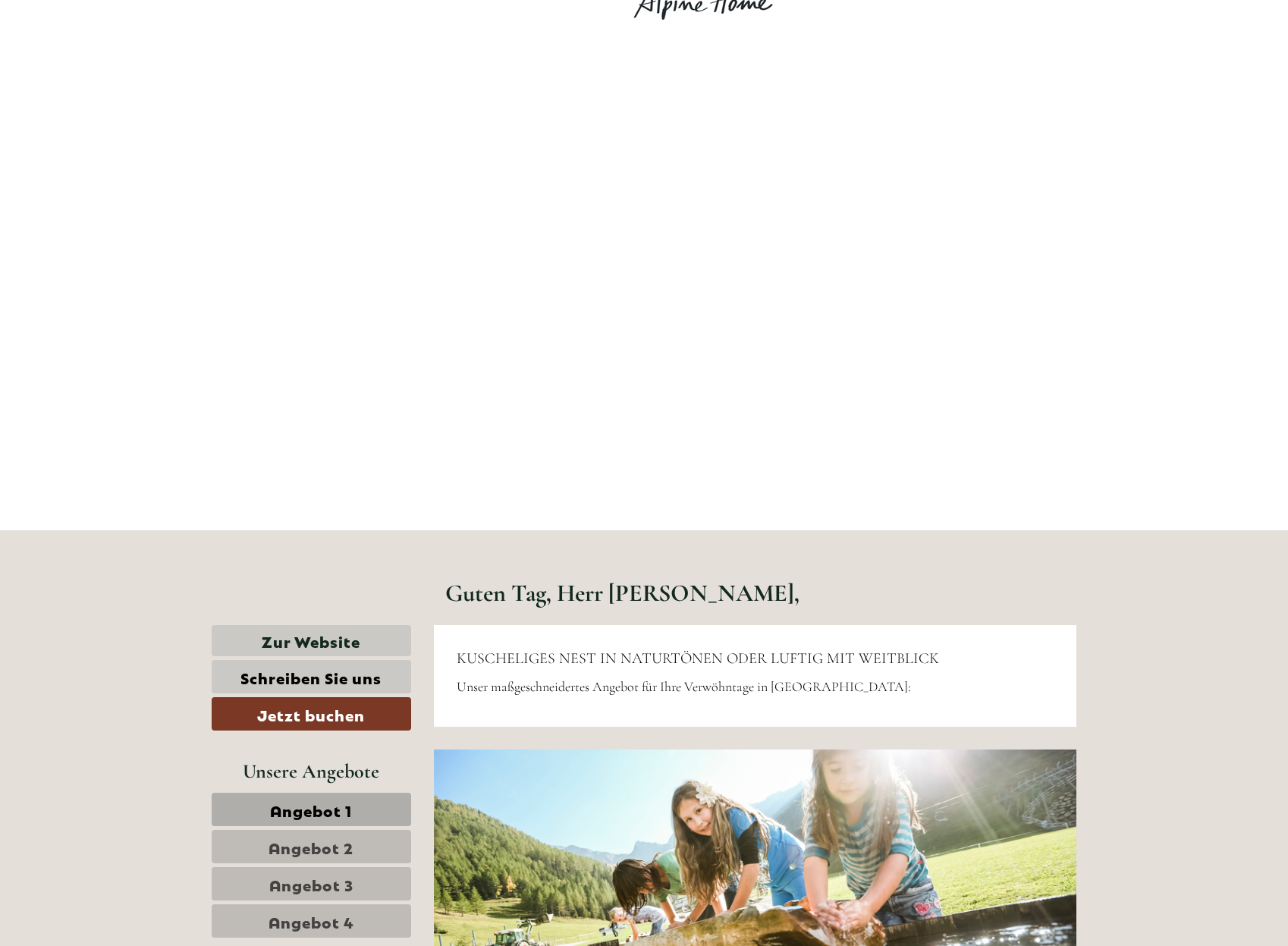
scroll to position [0, 0]
